Goal: Communication & Community: Answer question/provide support

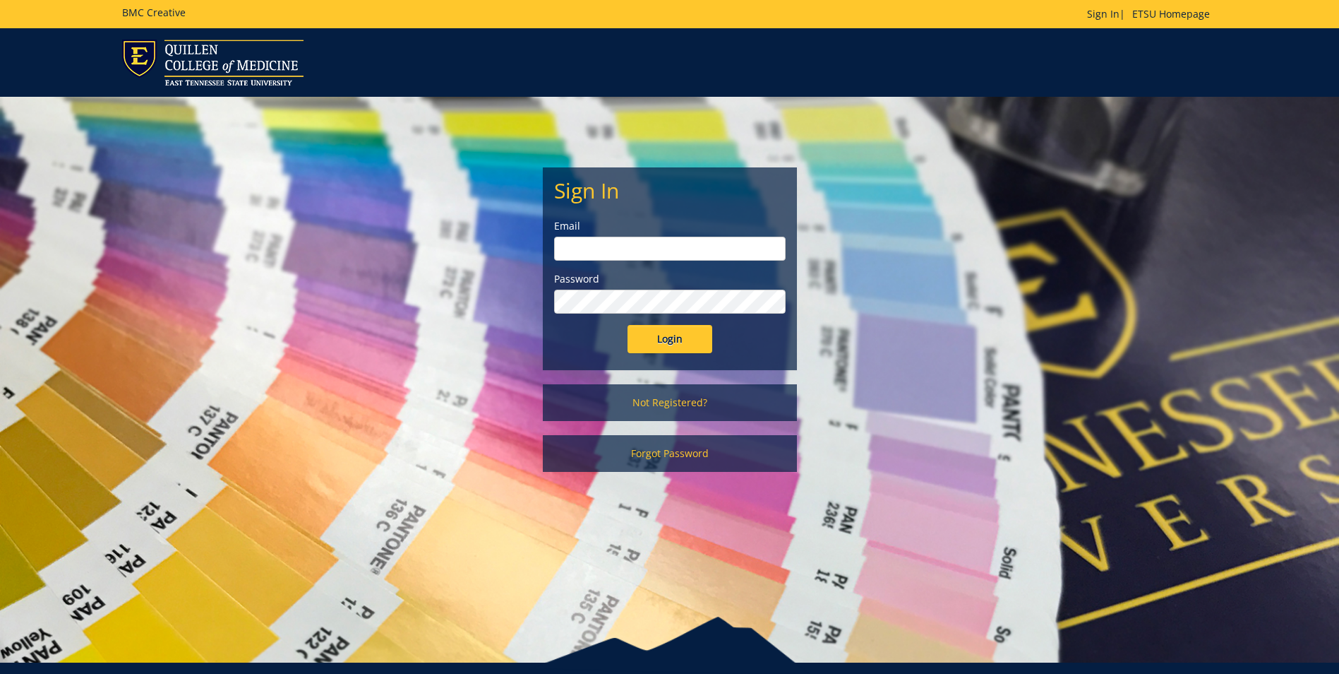
type input "[EMAIL_ADDRESS][DOMAIN_NAME]"
click at [647, 347] on input "Login" at bounding box center [670, 339] width 85 height 28
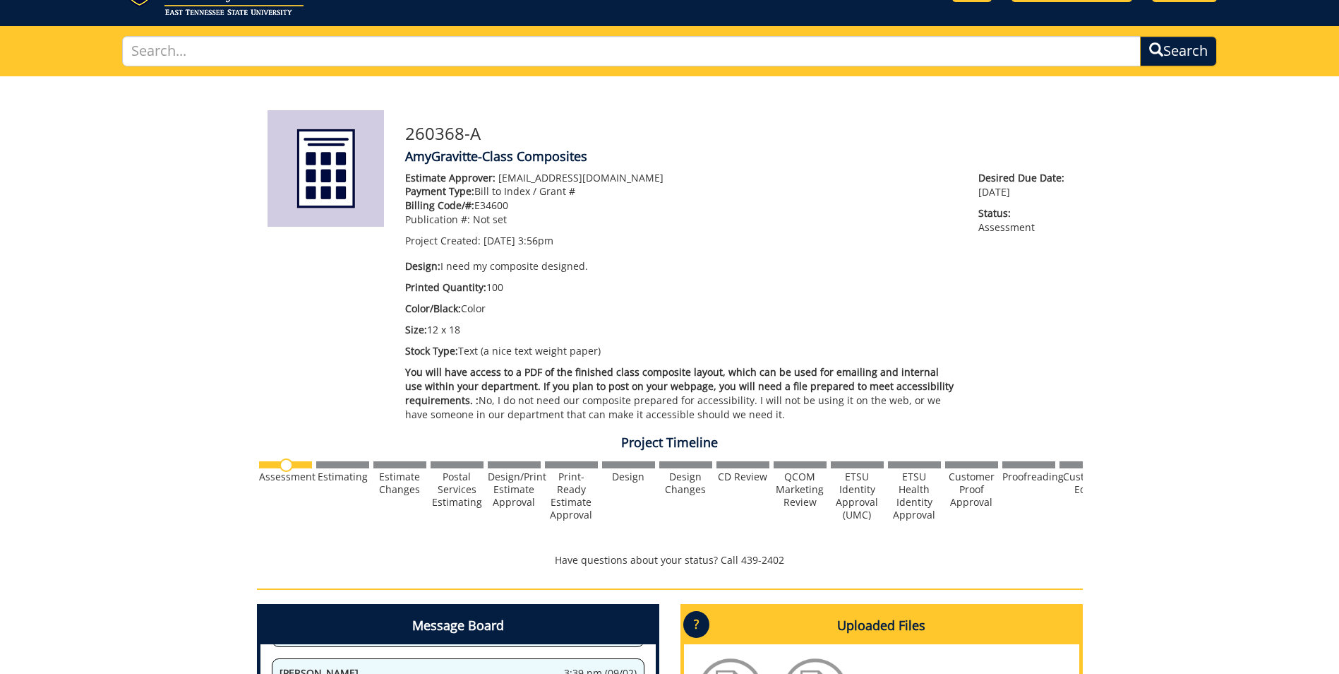
scroll to position [424, 0]
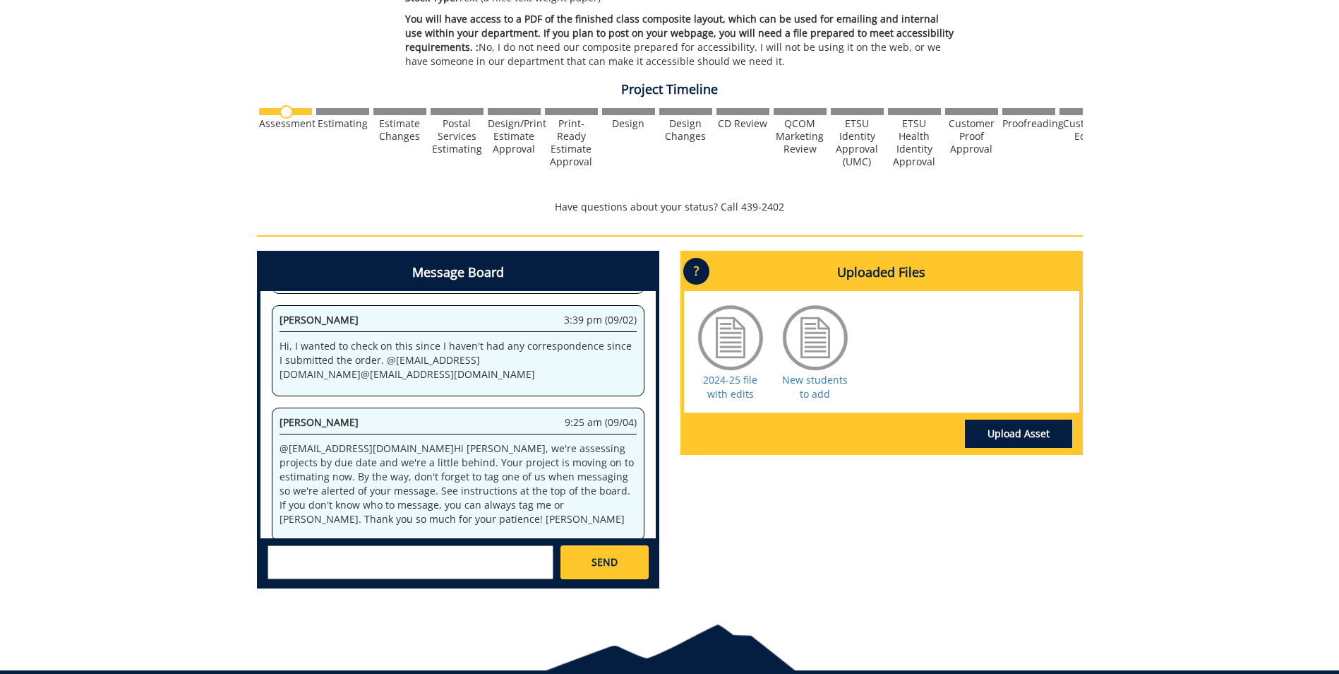
click at [453, 556] on textarea at bounding box center [411, 562] width 286 height 34
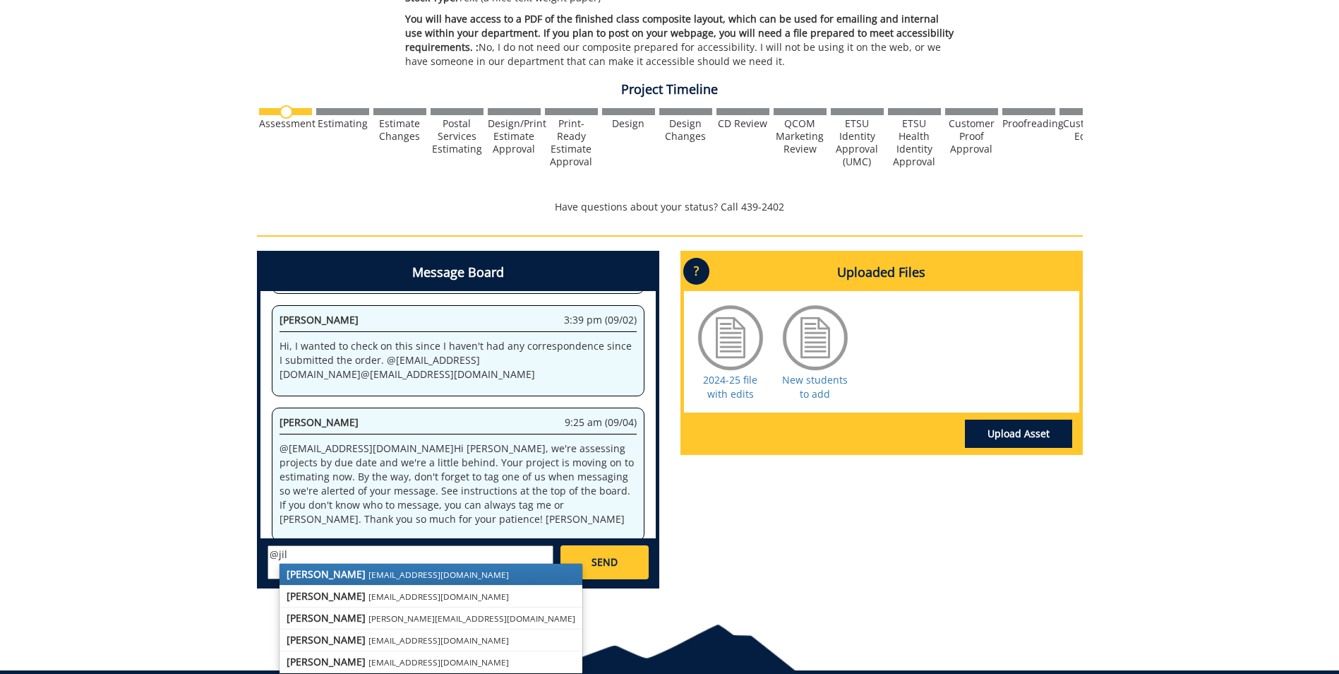
click at [419, 570] on link "[PERSON_NAME] [EMAIL_ADDRESS][DOMAIN_NAME]" at bounding box center [431, 573] width 303 height 21
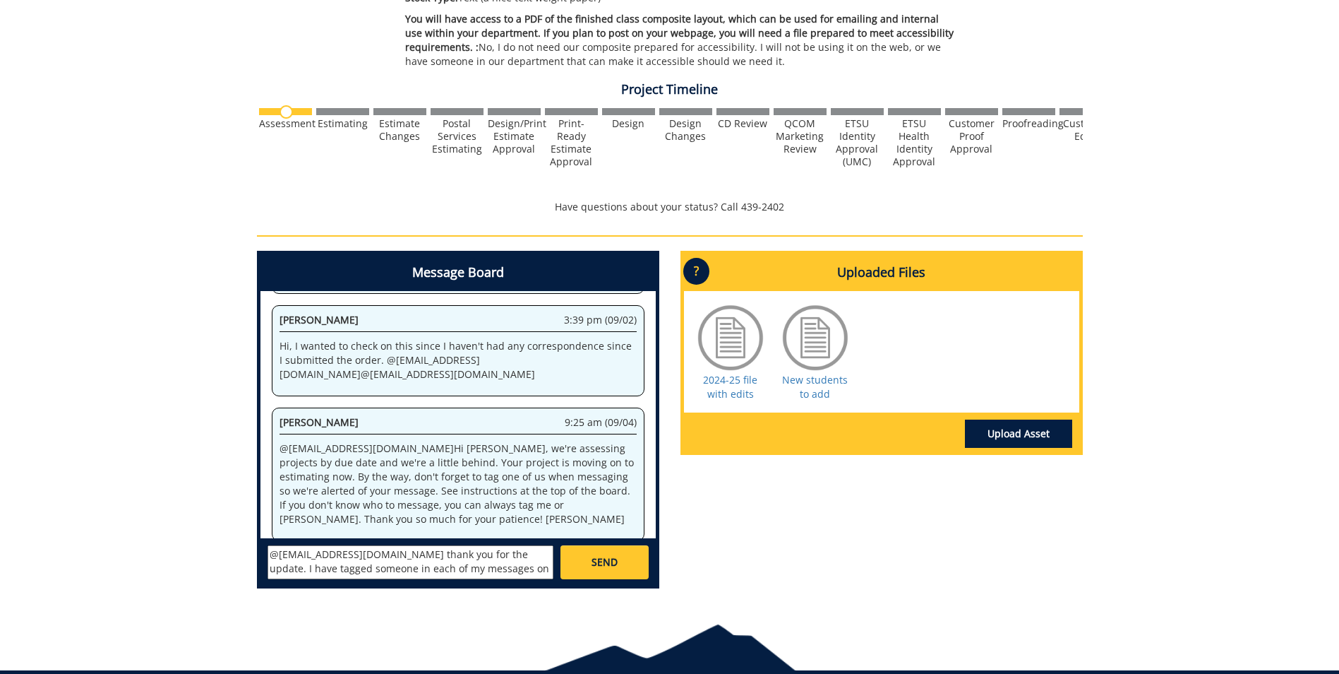
scroll to position [11, 0]
click at [301, 569] on textarea "@[EMAIL_ADDRESS][DOMAIN_NAME] thank you for the update. I have tagged someone i…" at bounding box center [411, 562] width 286 height 34
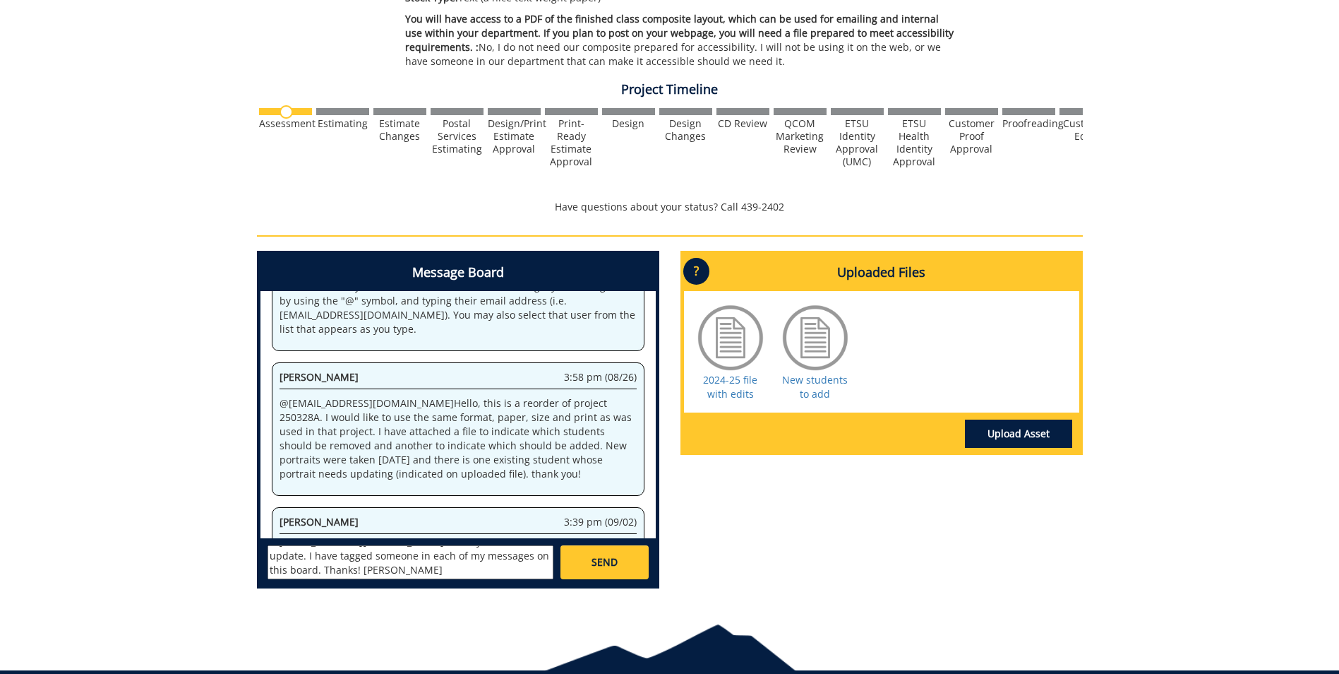
scroll to position [273, 0]
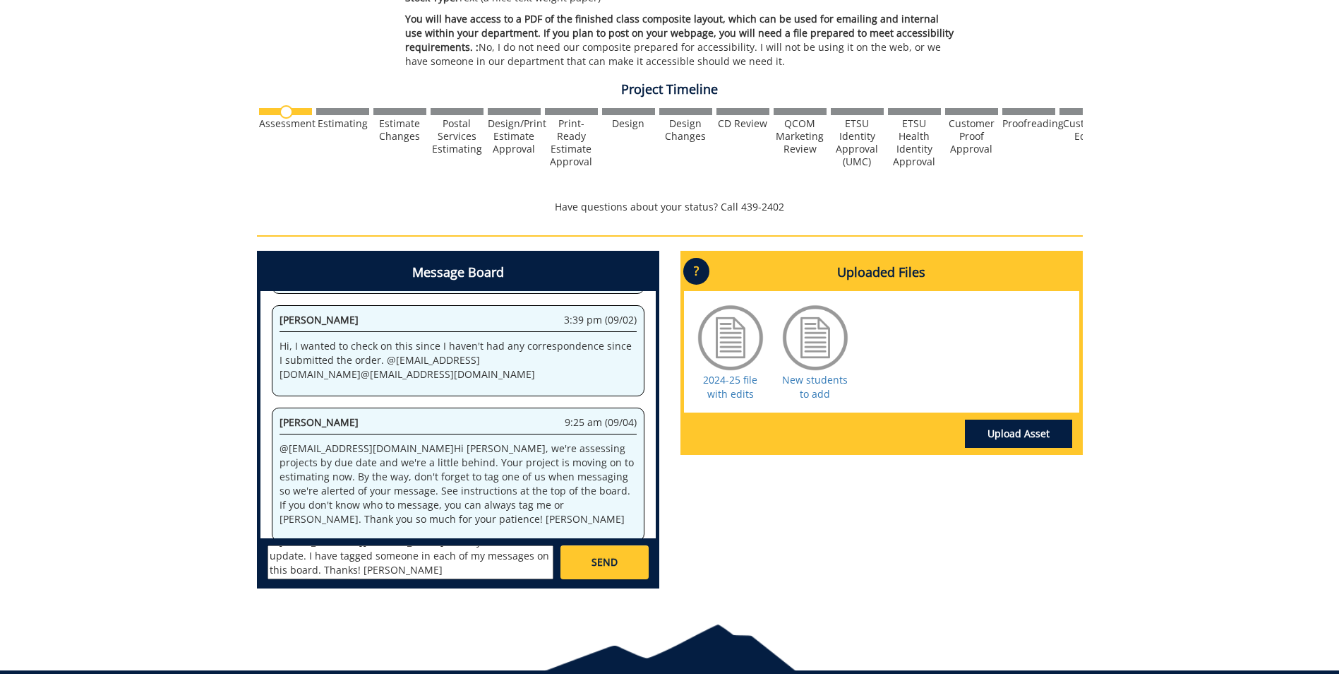
click at [354, 577] on textarea "@[EMAIL_ADDRESS][DOMAIN_NAME] thank you for the update. I have tagged someone i…" at bounding box center [411, 562] width 286 height 34
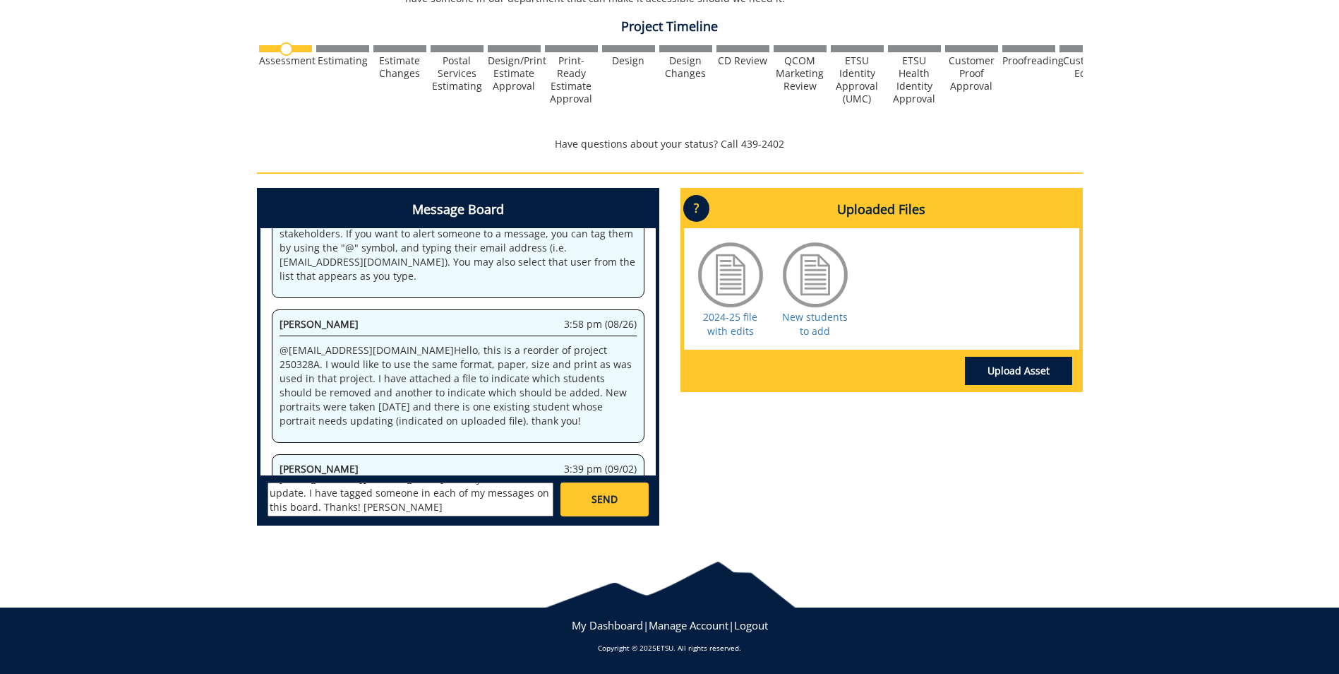
scroll to position [0, 0]
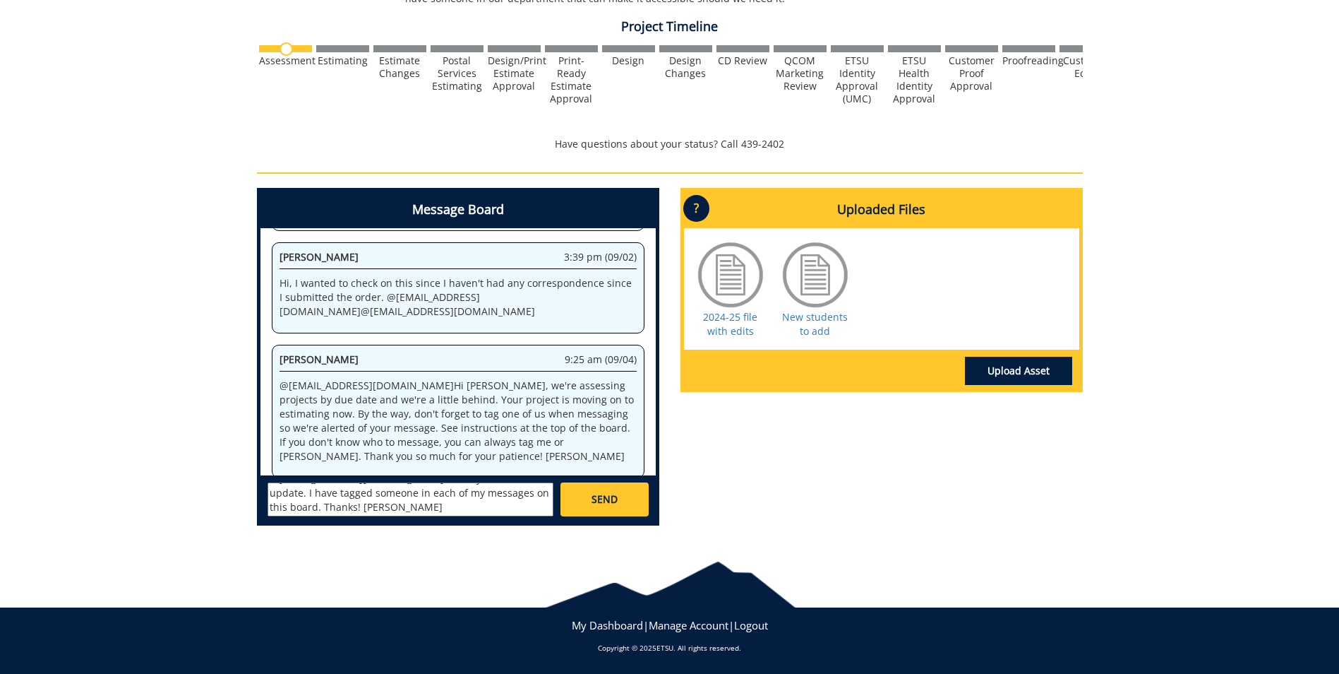
type textarea "@[EMAIL_ADDRESS][DOMAIN_NAME] thank you for the update. I have tagged someone i…"
click at [629, 505] on link "SEND" at bounding box center [605, 499] width 88 height 34
